Goal: Task Accomplishment & Management: Manage account settings

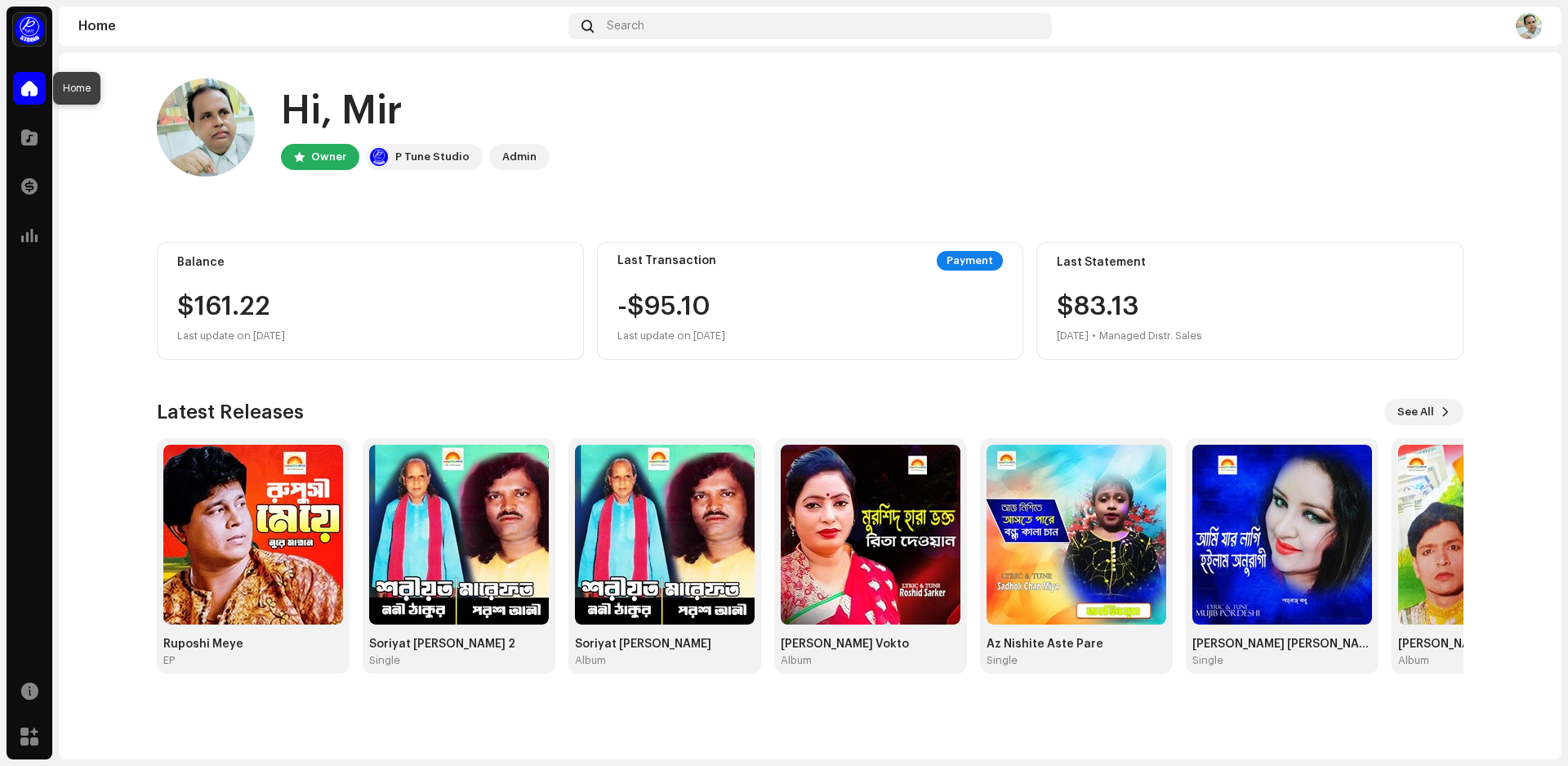
click at [31, 90] on span at bounding box center [29, 87] width 17 height 13
click at [37, 132] on div at bounding box center [28, 136] width 32 height 32
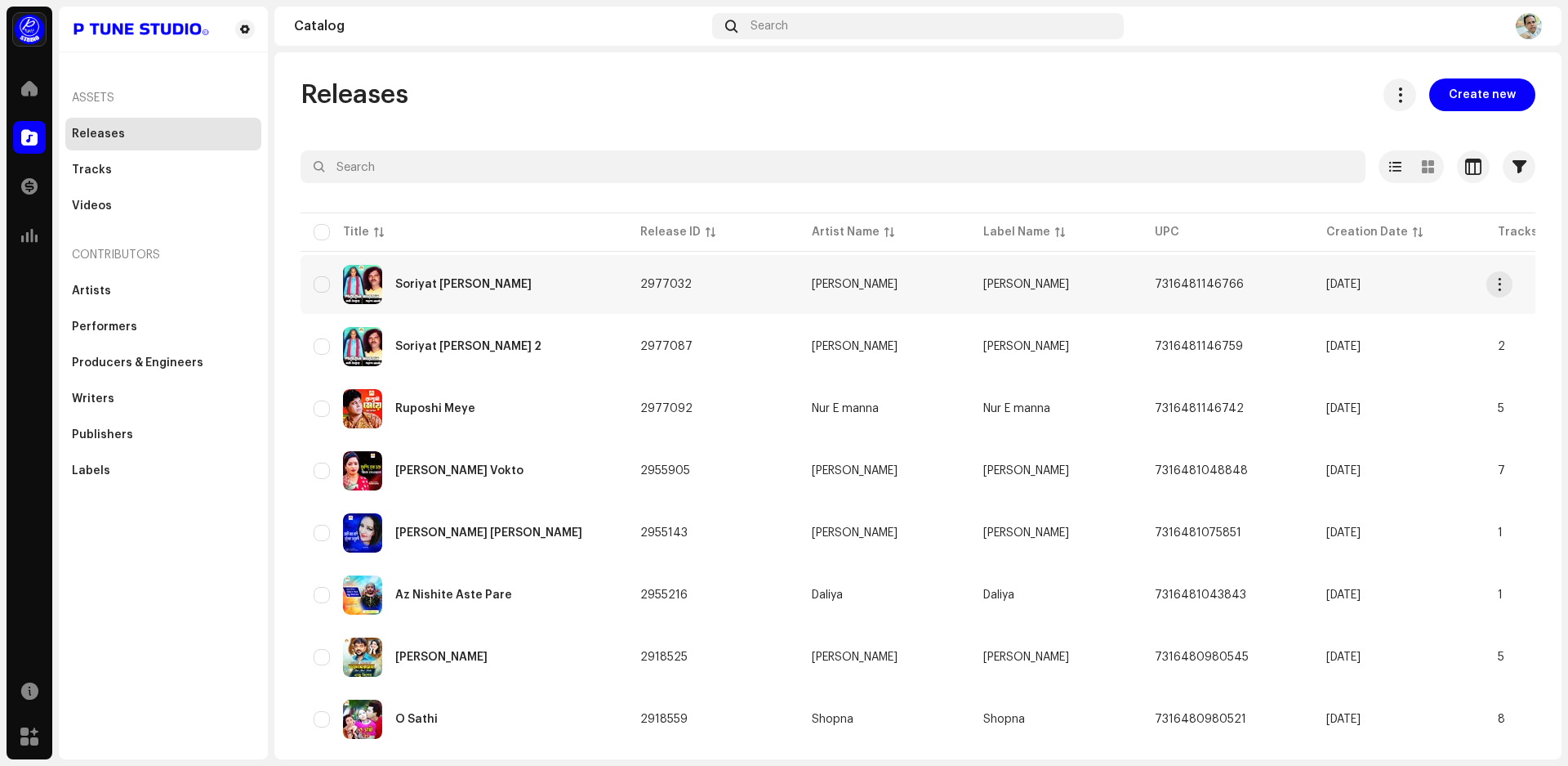
click at [1010, 286] on span "[PERSON_NAME]" at bounding box center [1026, 284] width 85 height 12
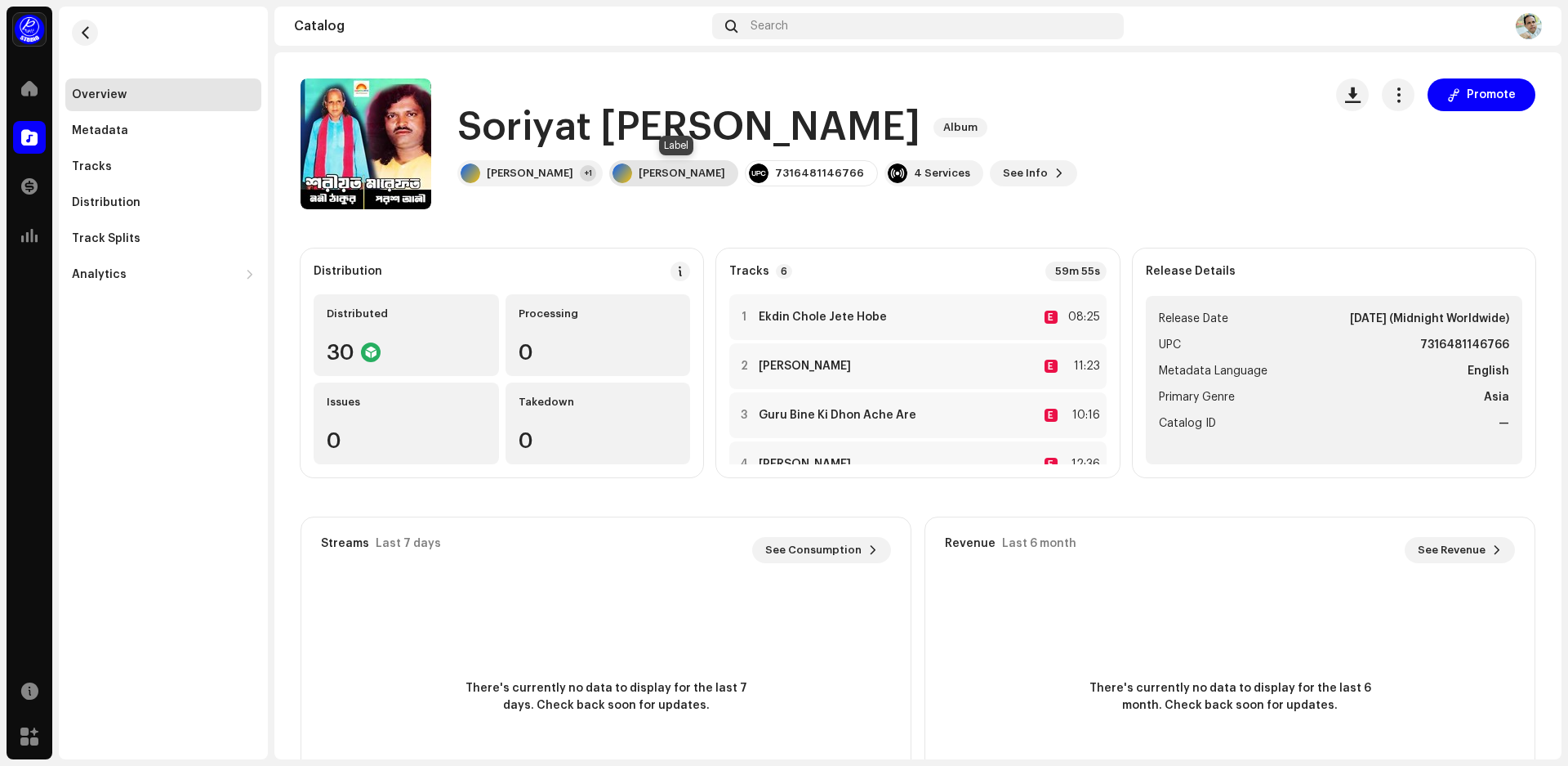
click at [677, 177] on div "[PERSON_NAME]" at bounding box center [682, 173] width 86 height 13
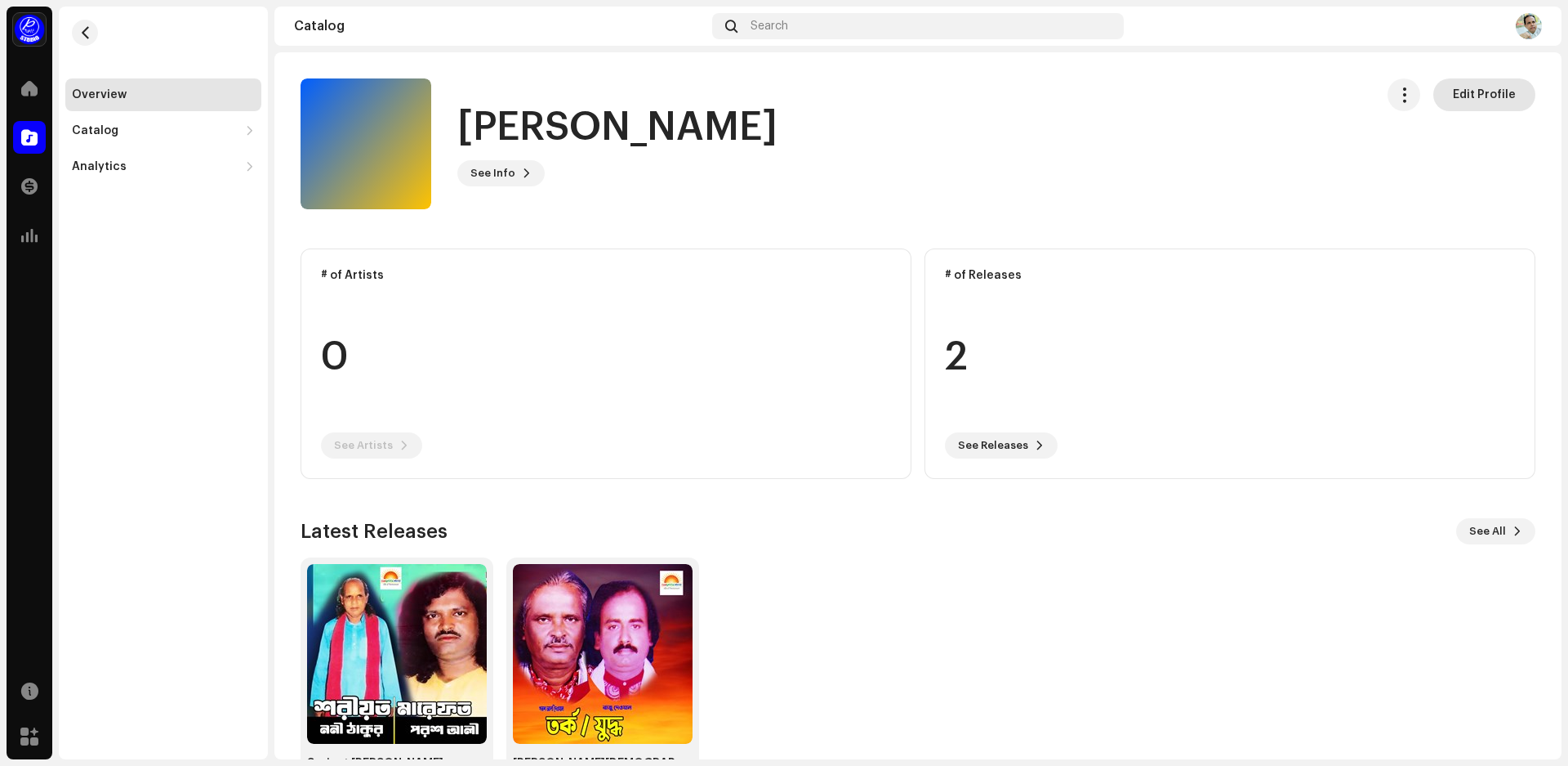
click at [1458, 95] on span "Edit Profile" at bounding box center [1485, 94] width 63 height 32
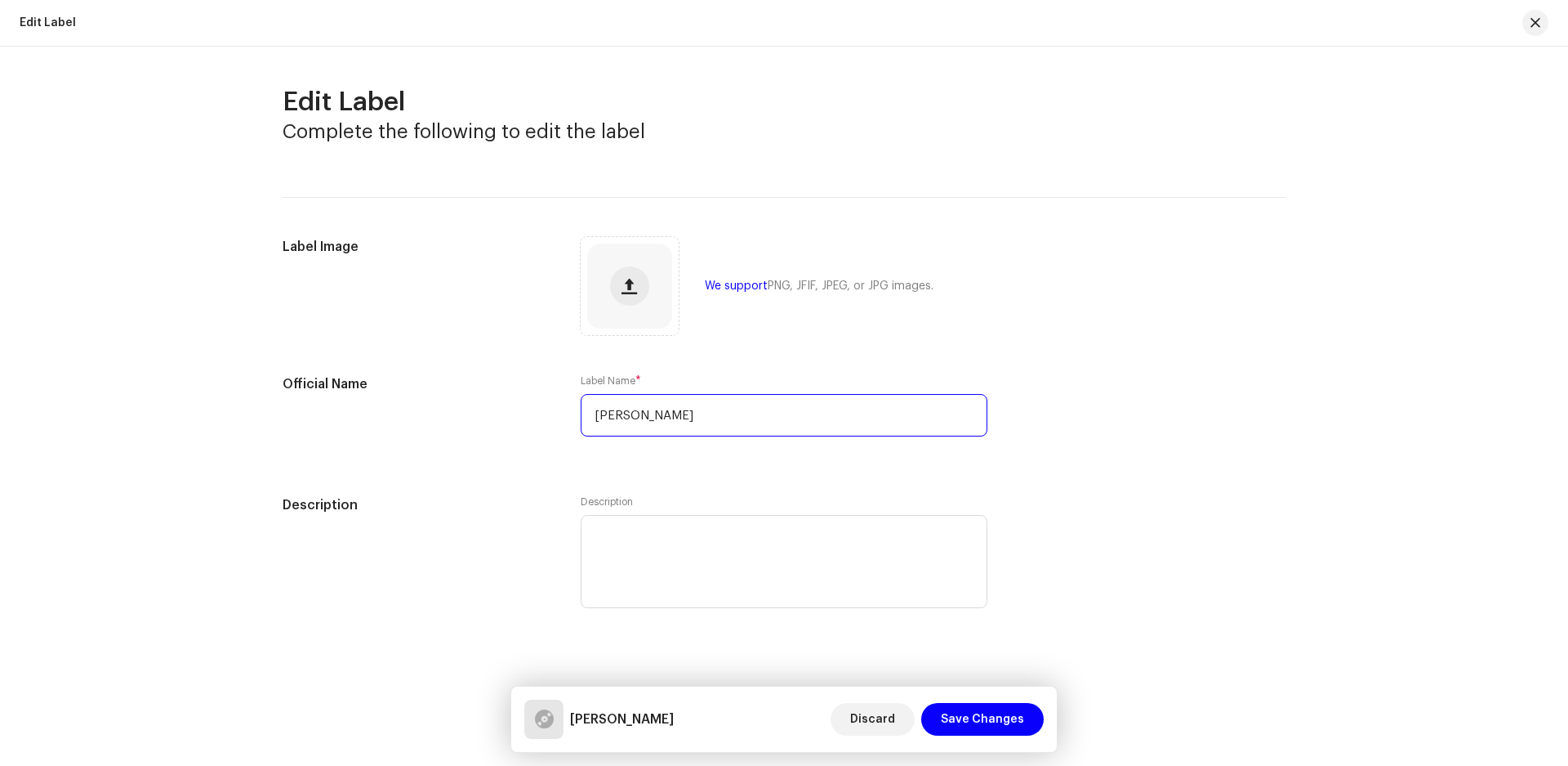
drag, startPoint x: 712, startPoint y: 416, endPoint x: 504, endPoint y: 416, distance: 208.0
click at [504, 416] on div "Official Name Label Name * [PERSON_NAME]" at bounding box center [784, 415] width 1003 height 81
type input "Sungreen Media"
click at [966, 710] on span "Save Changes" at bounding box center [983, 718] width 83 height 32
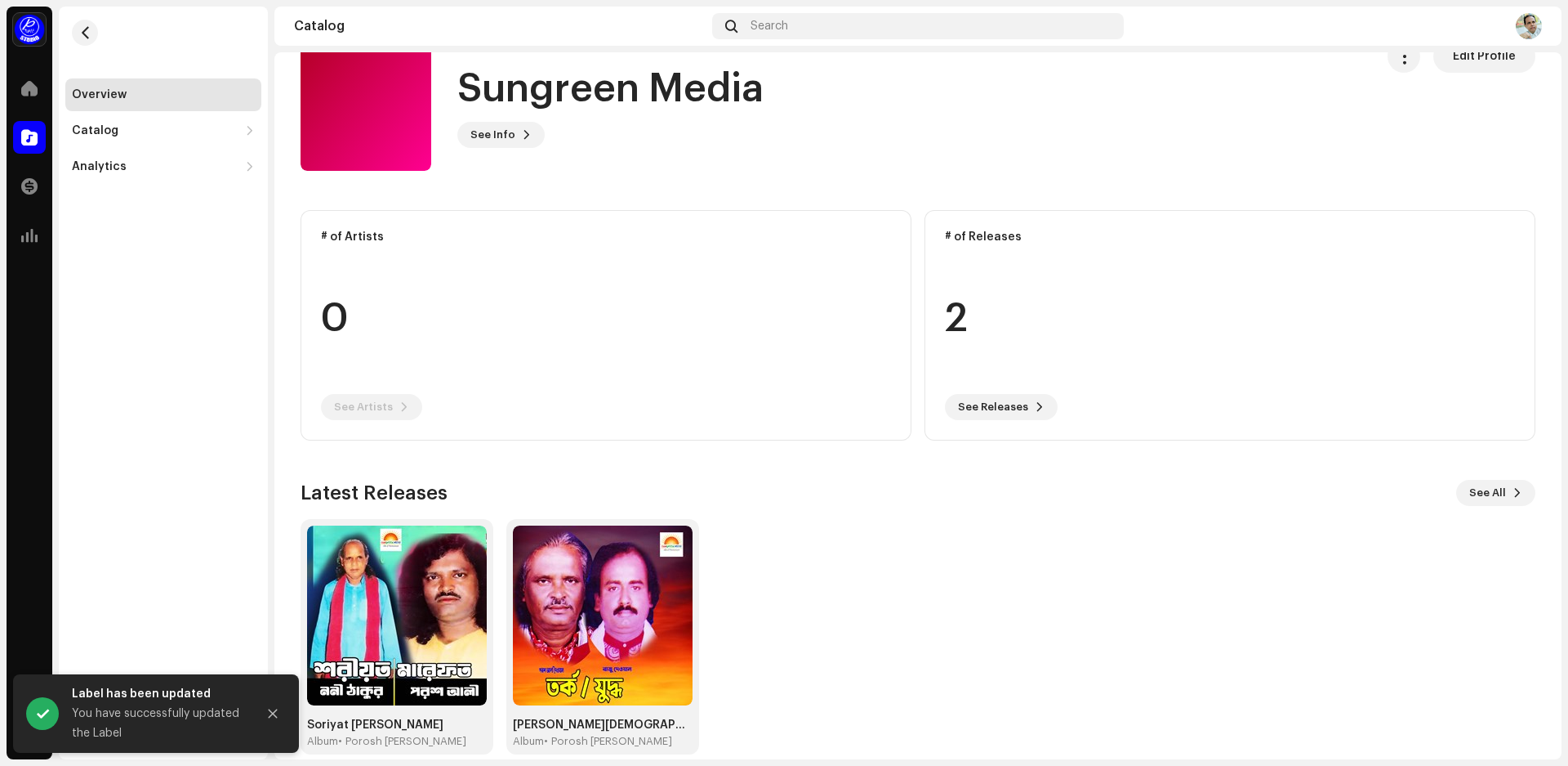
scroll to position [60, 0]
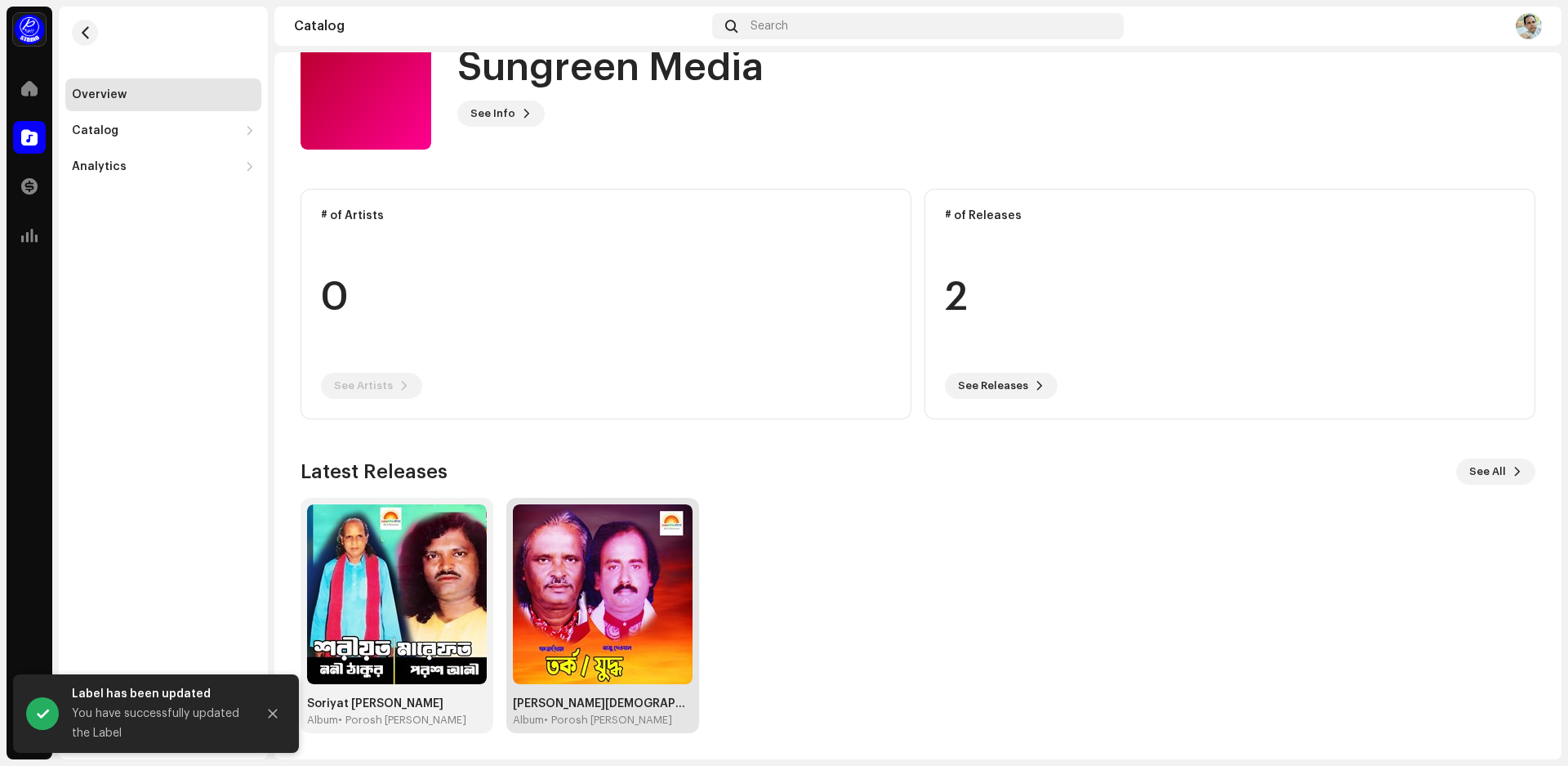
click at [594, 585] on img at bounding box center [602, 593] width 179 height 179
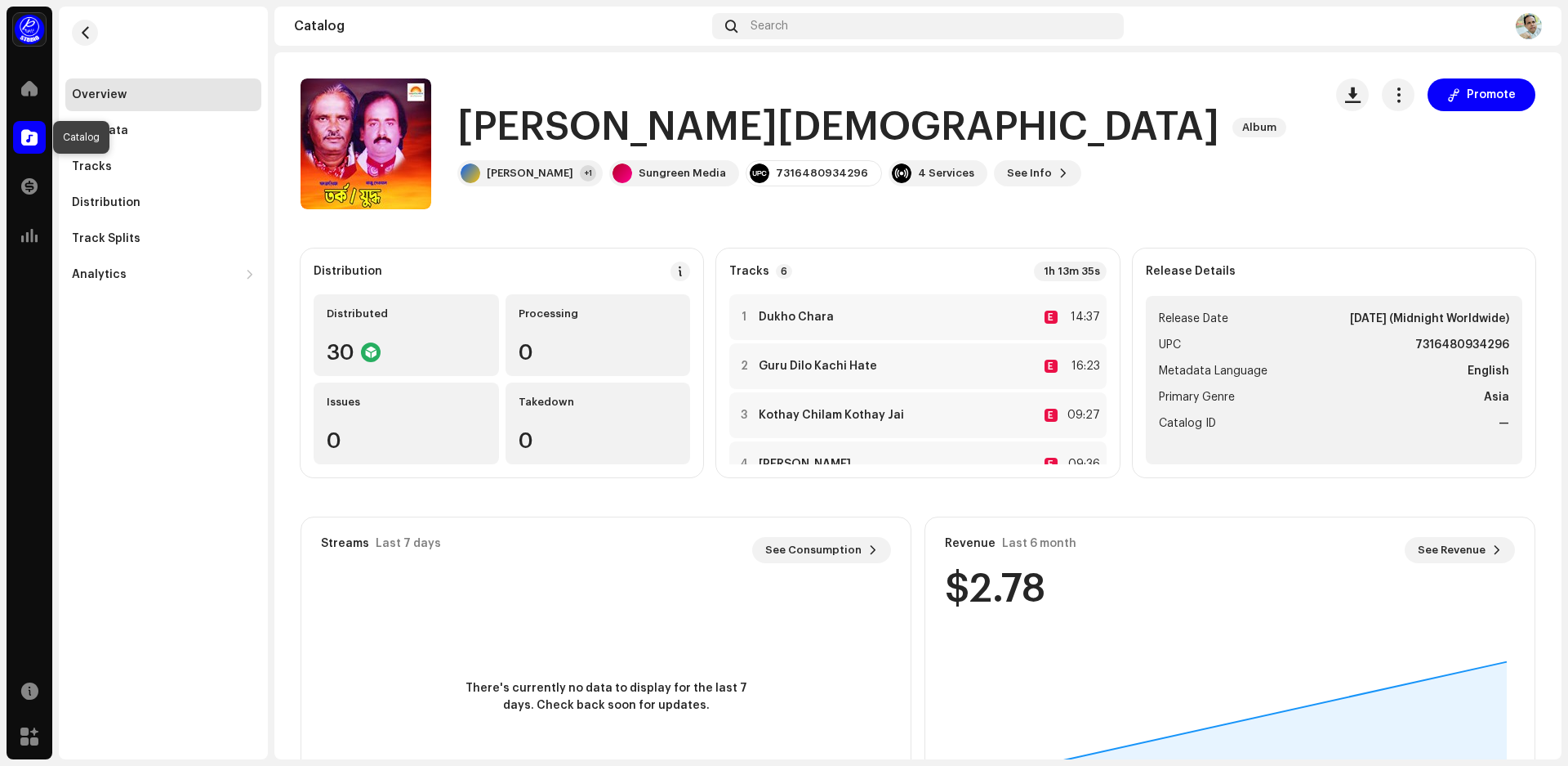
click at [22, 139] on span at bounding box center [29, 136] width 17 height 13
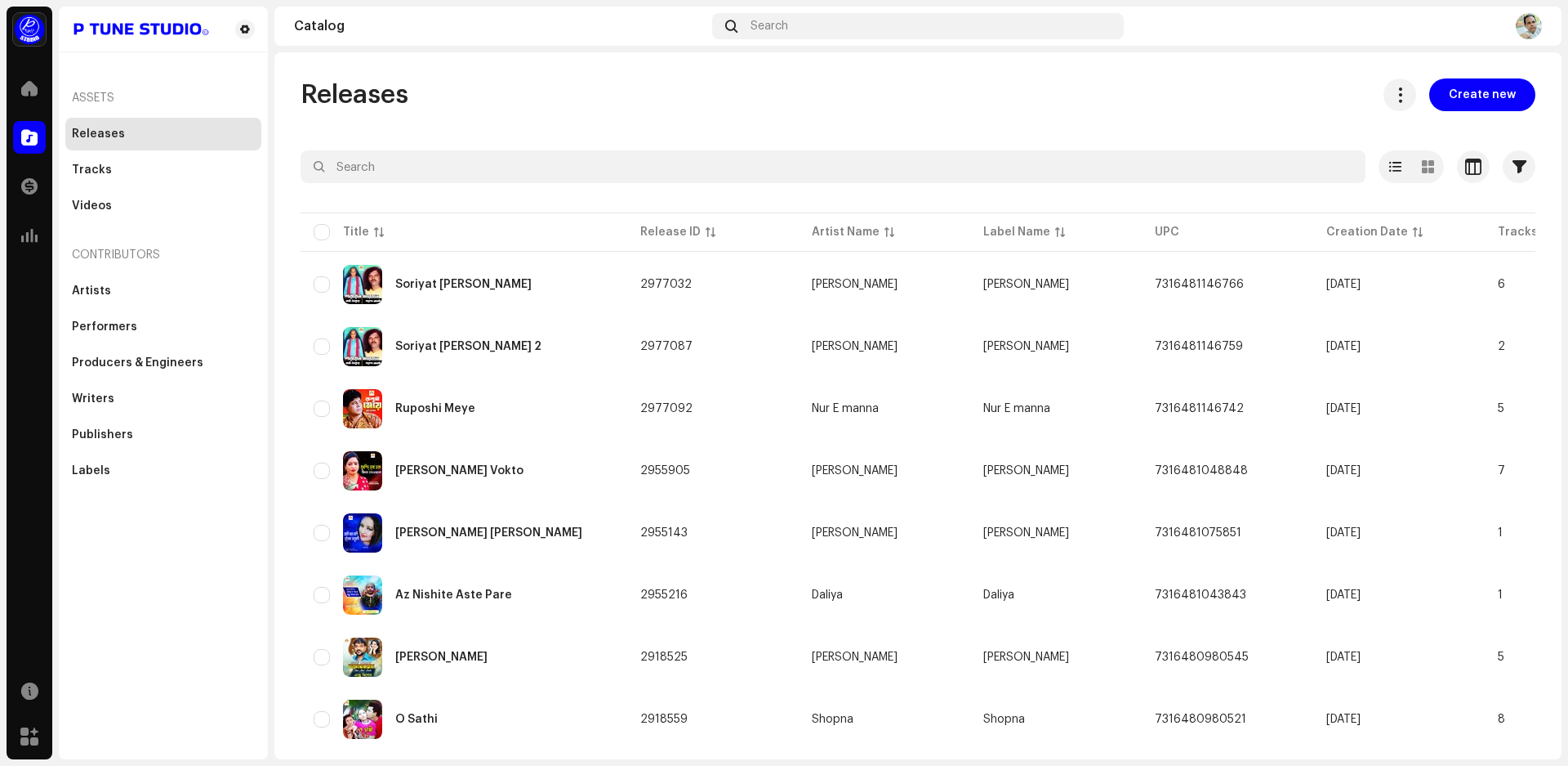
click at [1532, 26] on img at bounding box center [1529, 26] width 26 height 26
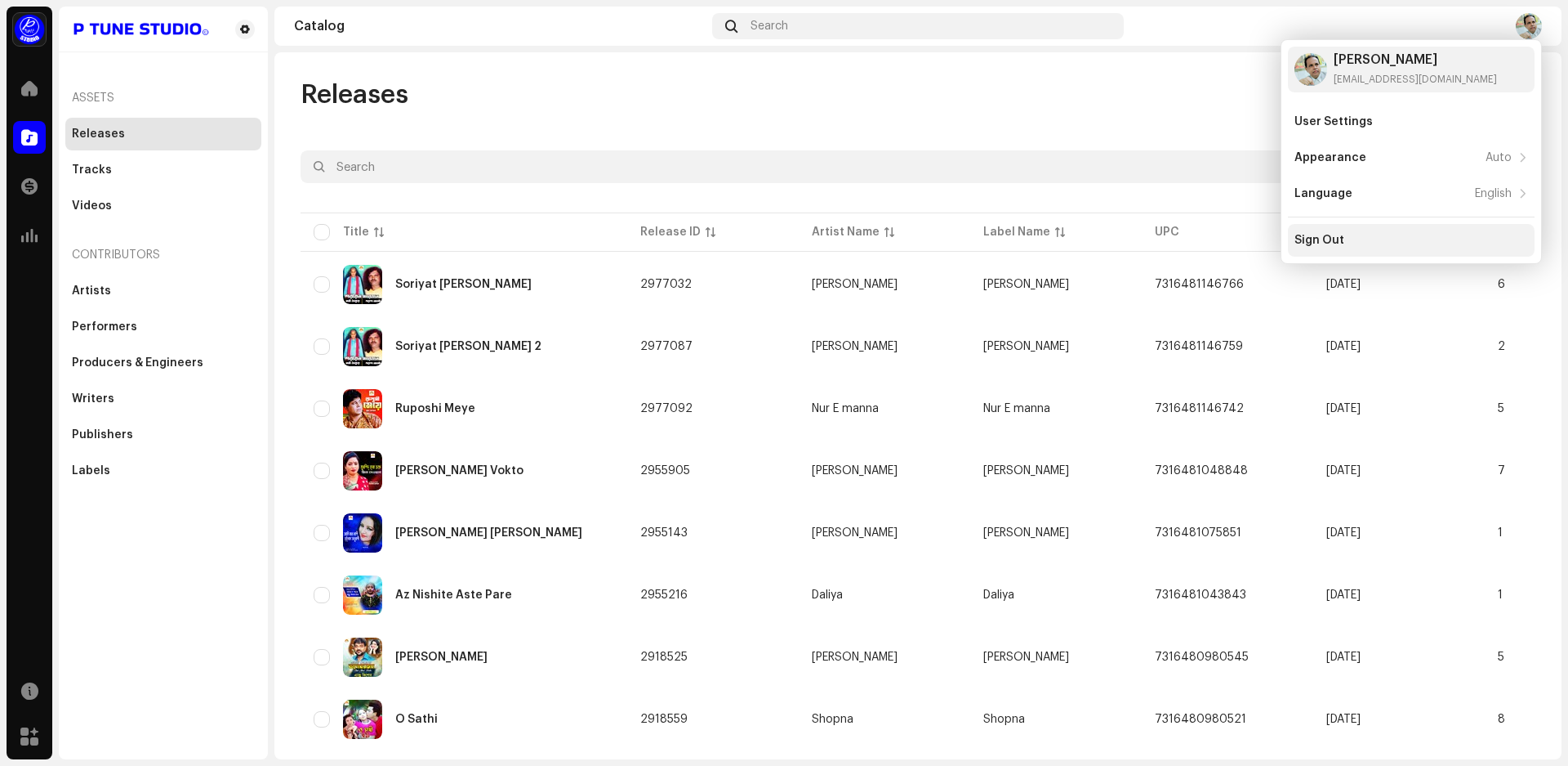
click at [1370, 248] on div "Sign Out" at bounding box center [1412, 239] width 247 height 32
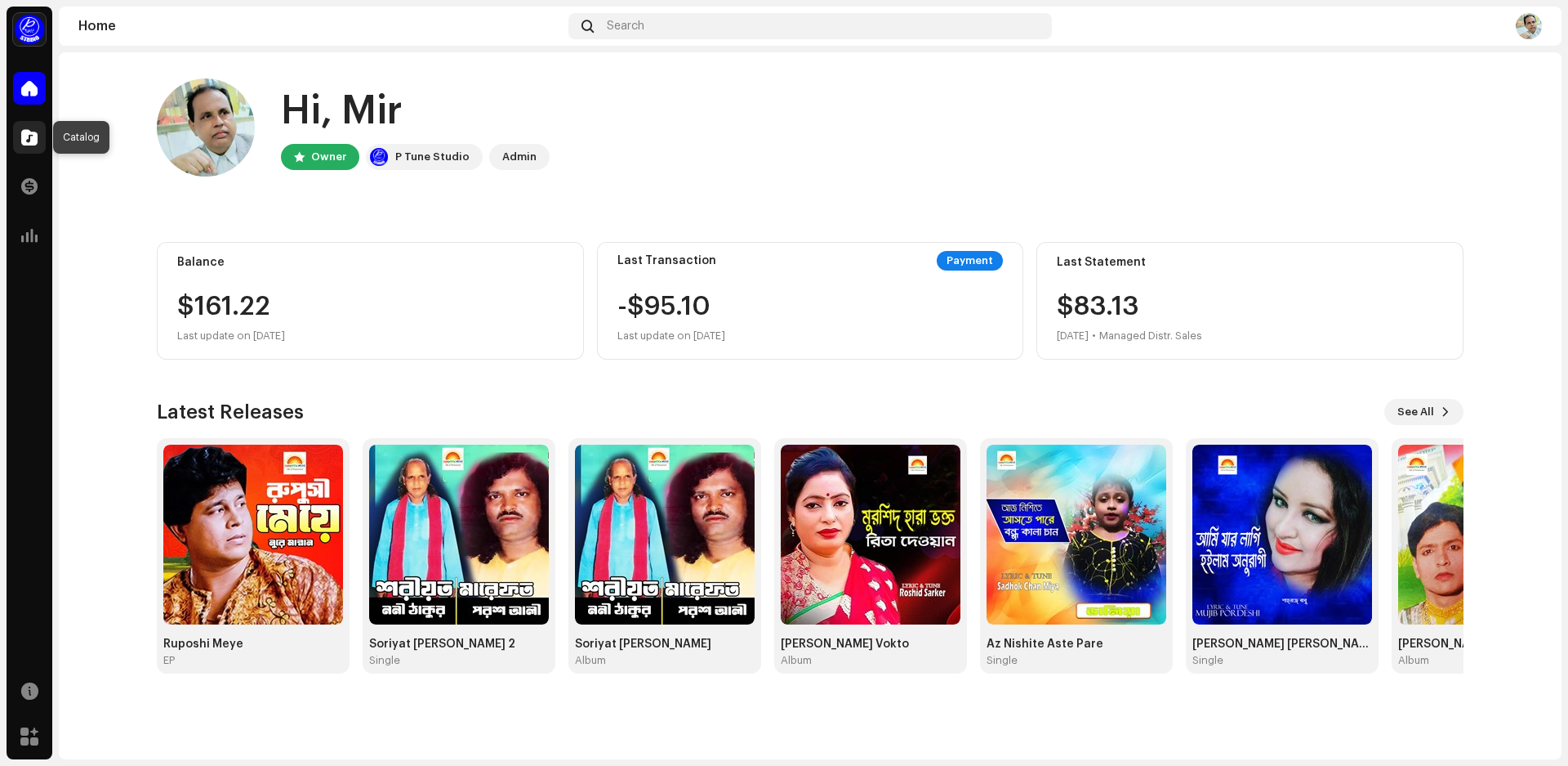
click at [24, 134] on span at bounding box center [29, 136] width 17 height 13
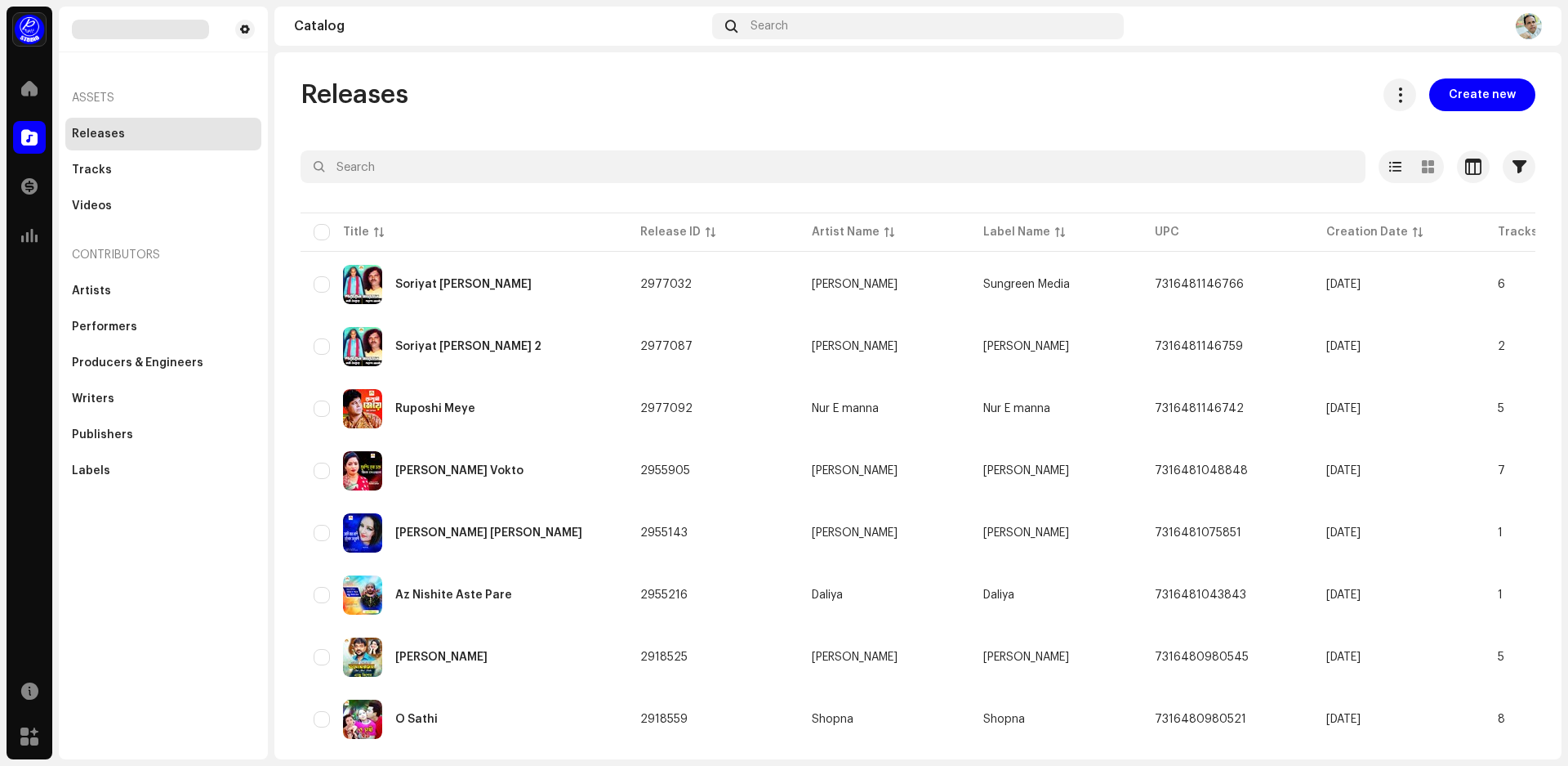
click at [1528, 23] on img at bounding box center [1529, 26] width 26 height 26
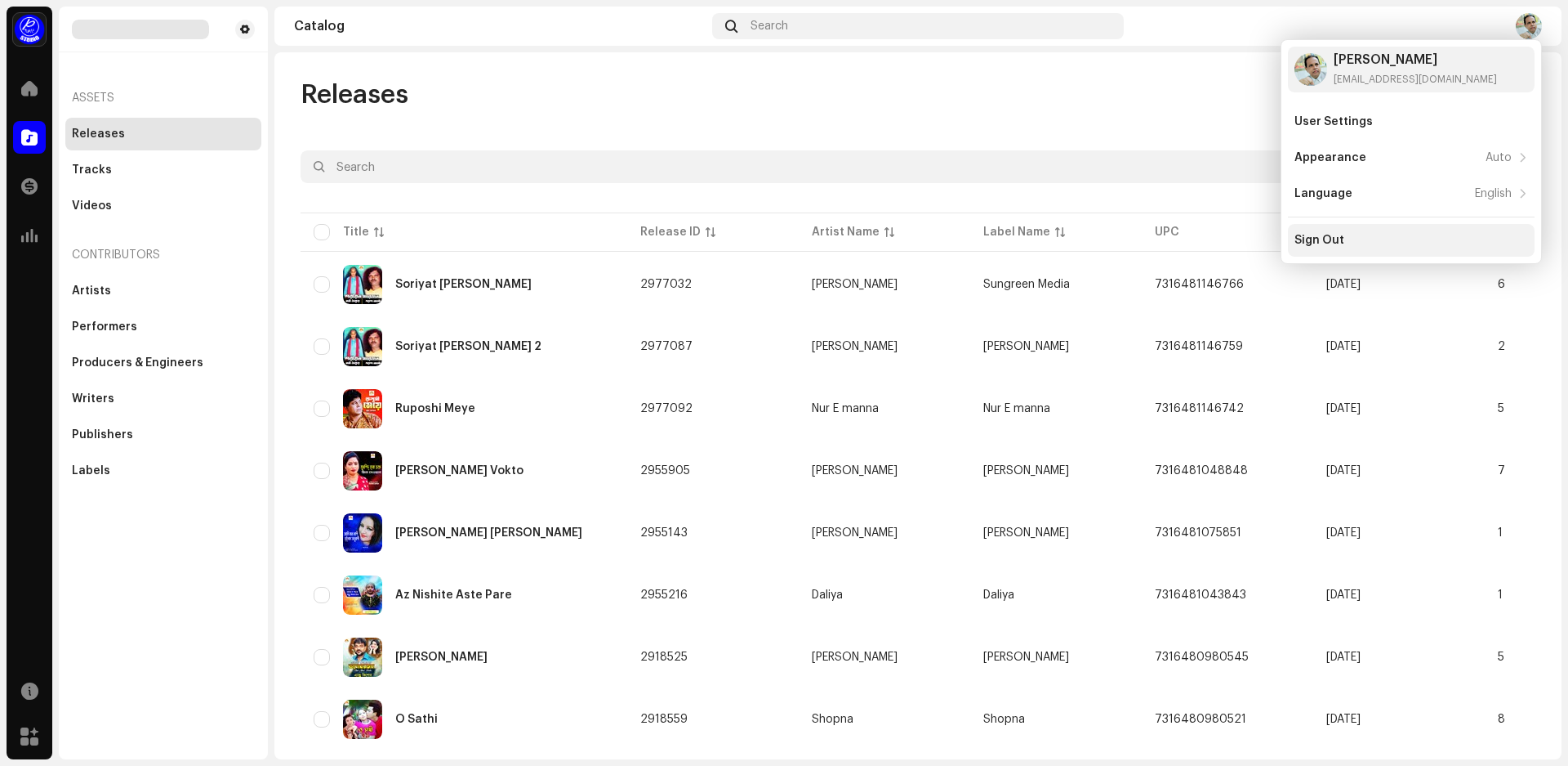
click at [1344, 237] on div "Sign Out" at bounding box center [1411, 239] width 233 height 13
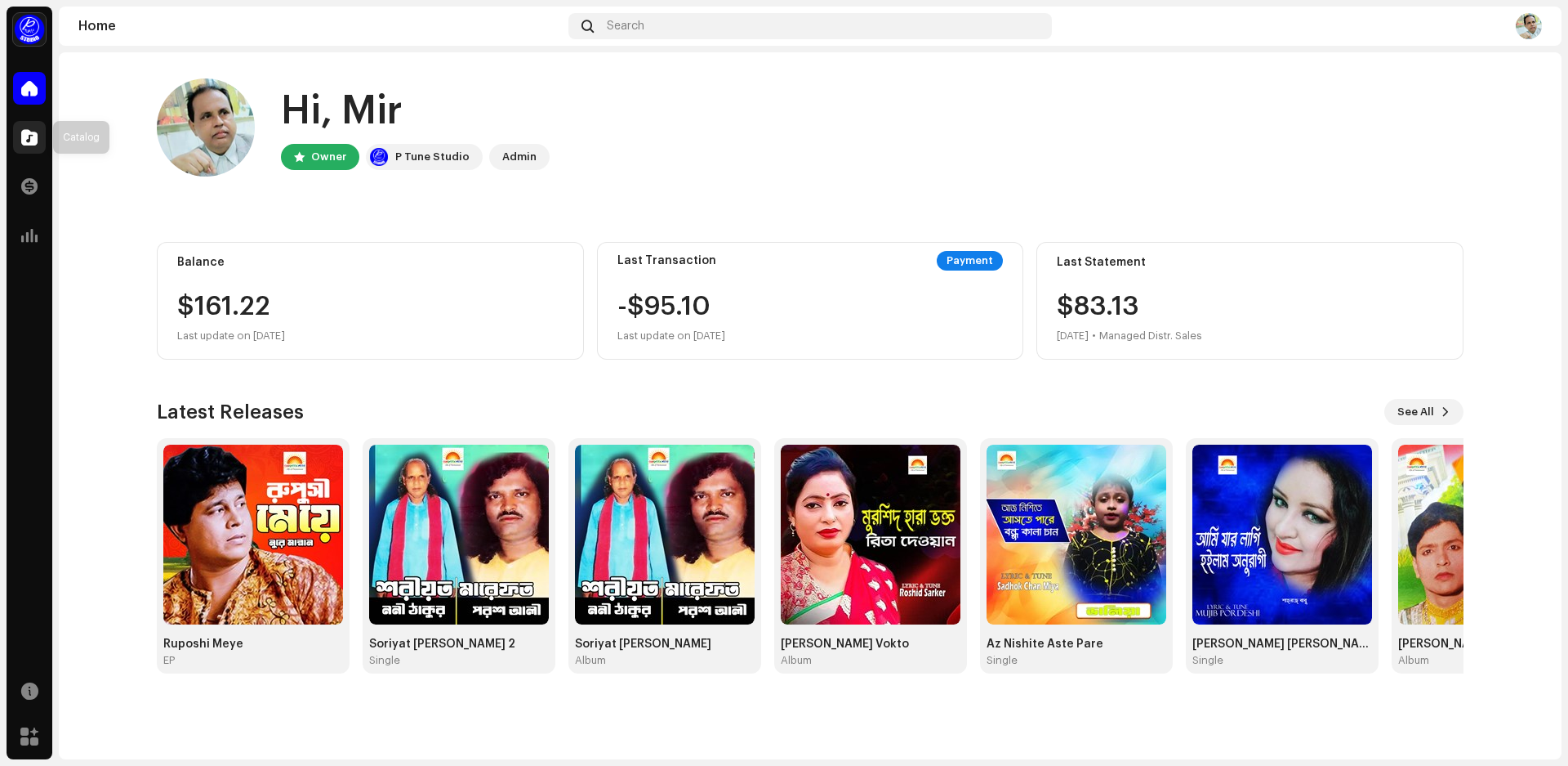
click at [30, 142] on span at bounding box center [29, 136] width 17 height 13
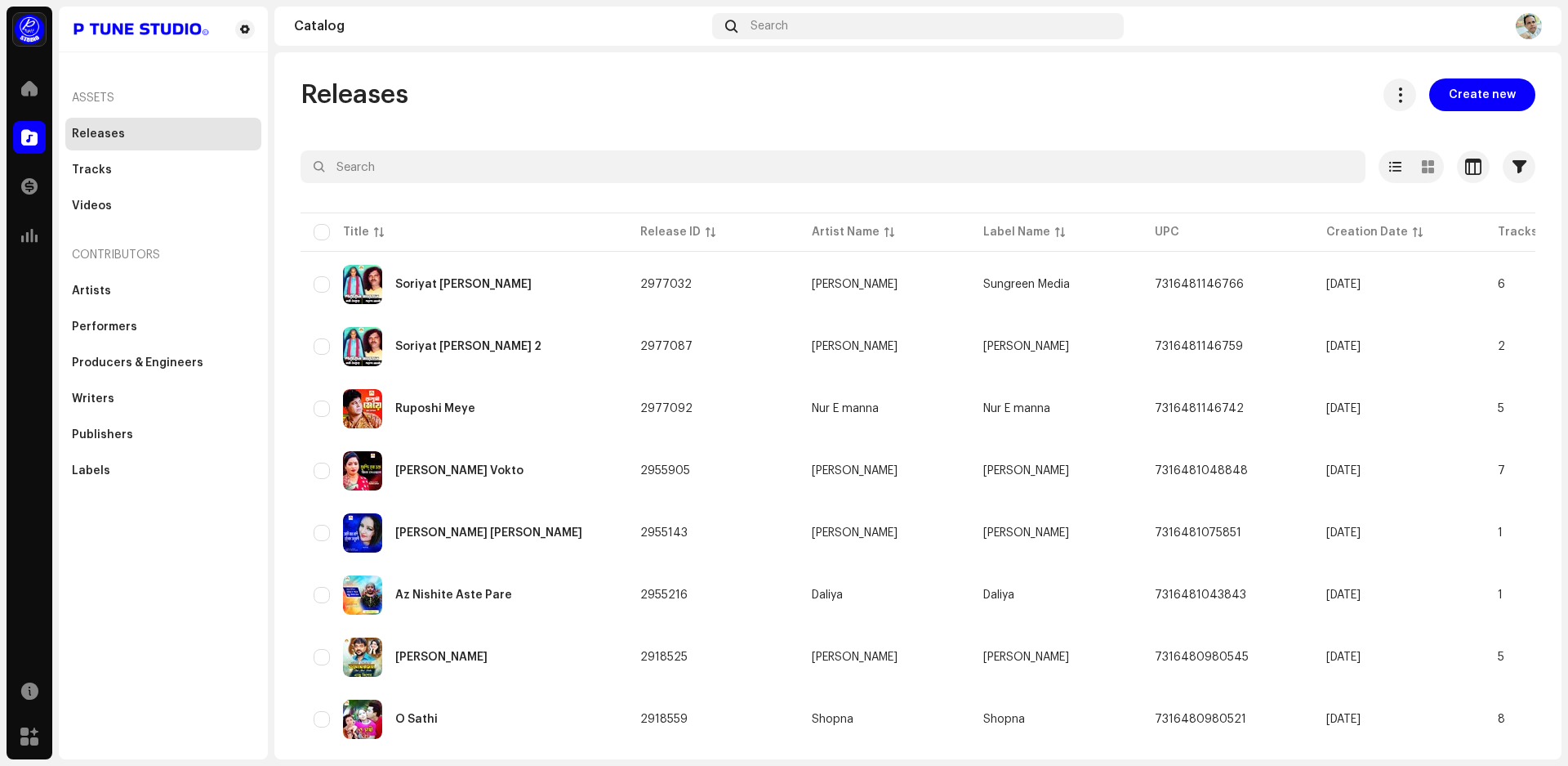
click at [1524, 32] on img at bounding box center [1529, 26] width 26 height 26
